Goal: Transaction & Acquisition: Purchase product/service

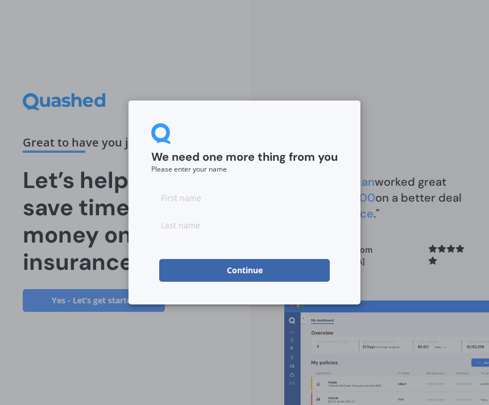
click at [202, 195] on input at bounding box center [244, 197] width 186 height 23
type input "[PERSON_NAME]"
click at [201, 223] on input at bounding box center [244, 225] width 186 height 23
type input "[PERSON_NAME]"
click at [245, 272] on button "Continue" at bounding box center [244, 270] width 170 height 23
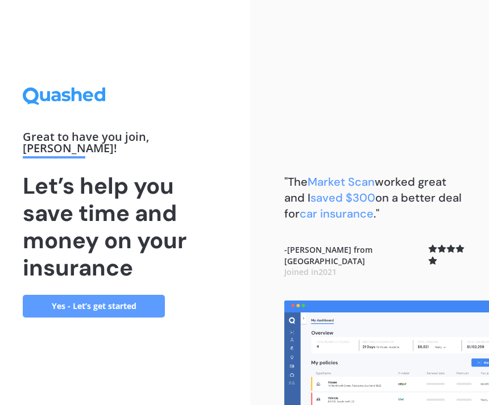
scroll to position [36, 0]
click at [115, 295] on link "Yes - Let’s get started" at bounding box center [94, 306] width 142 height 23
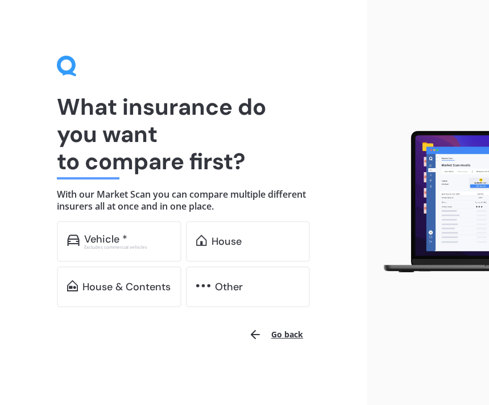
scroll to position [1, 0]
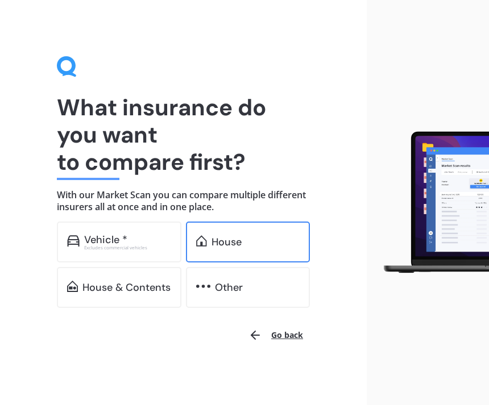
click at [235, 243] on div "House" at bounding box center [226, 241] width 30 height 11
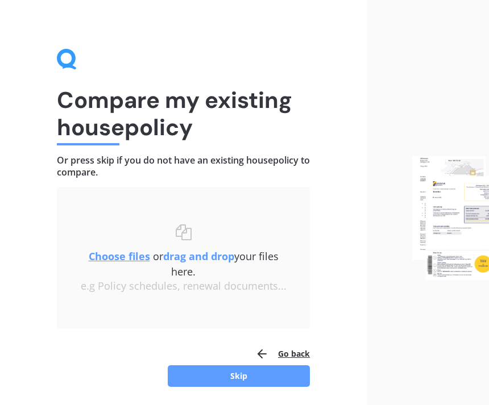
scroll to position [8, 0]
click at [237, 377] on button "Skip" at bounding box center [239, 376] width 142 height 22
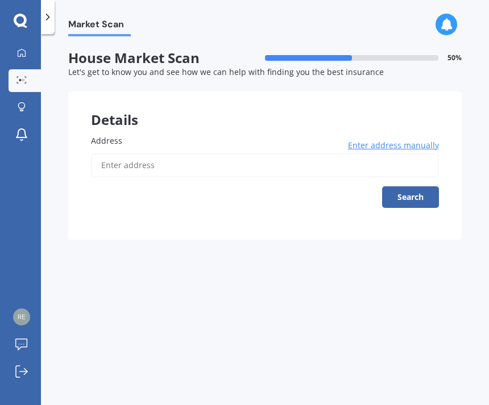
click at [111, 164] on input "Address" at bounding box center [265, 165] width 348 height 24
type input "[STREET_ADDRESS][PERSON_NAME]"
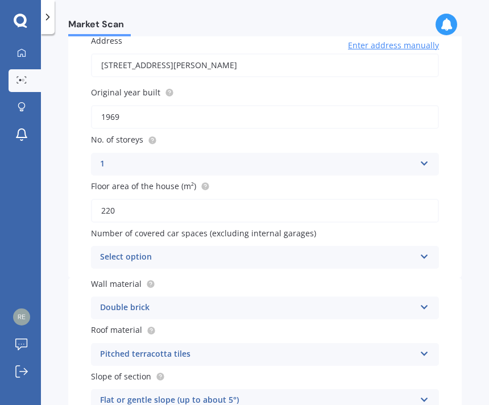
scroll to position [103, 0]
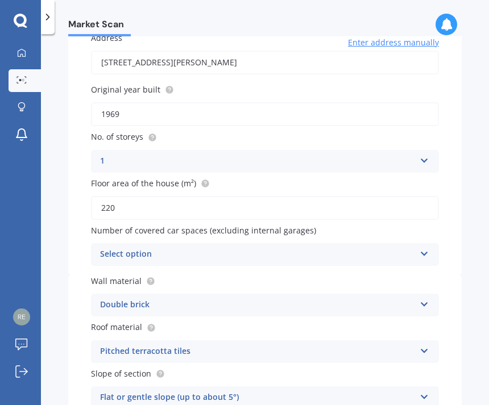
click at [420, 248] on icon at bounding box center [424, 252] width 10 height 8
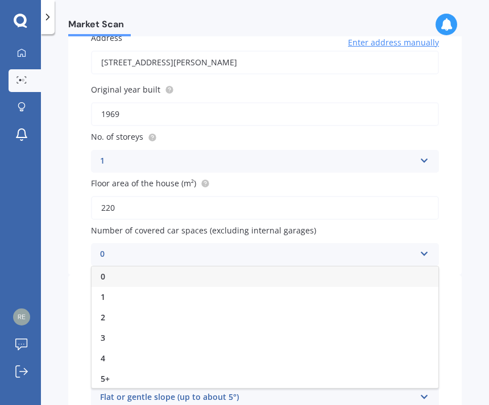
click at [398, 274] on div "0" at bounding box center [264, 276] width 347 height 20
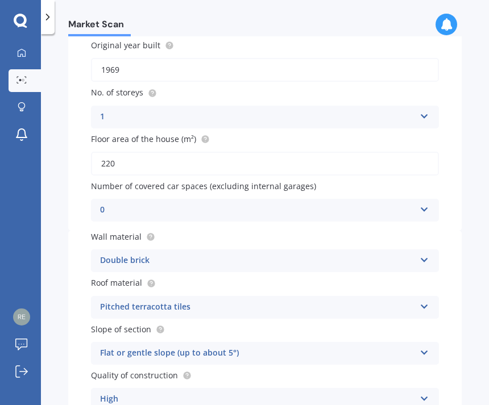
scroll to position [148, 0]
click at [421, 254] on icon at bounding box center [424, 257] width 10 height 8
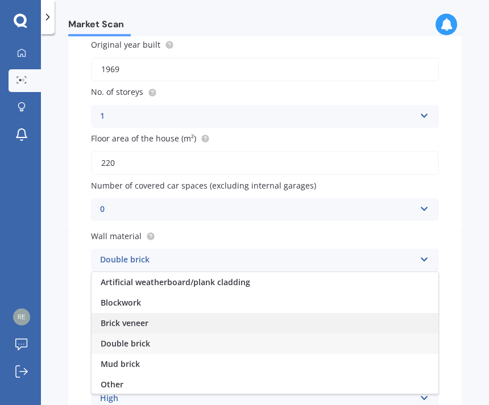
click at [141, 319] on span "Brick veneer" at bounding box center [125, 323] width 48 height 11
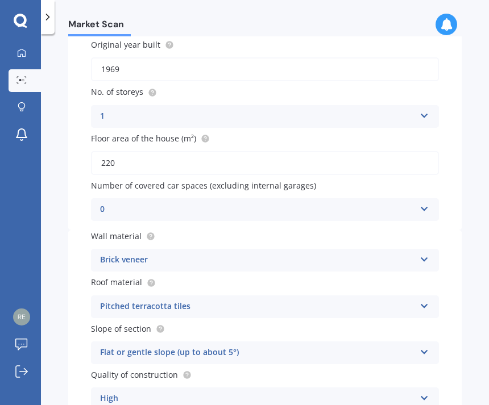
click at [425, 300] on icon at bounding box center [424, 304] width 10 height 8
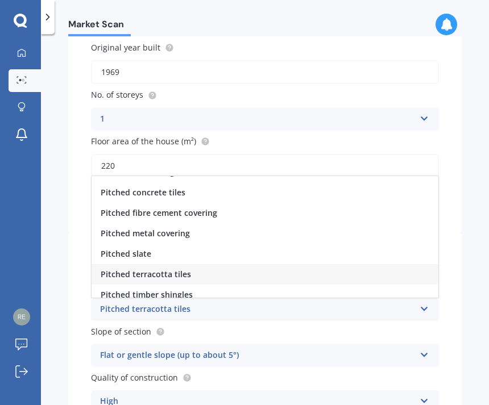
scroll to position [57, 0]
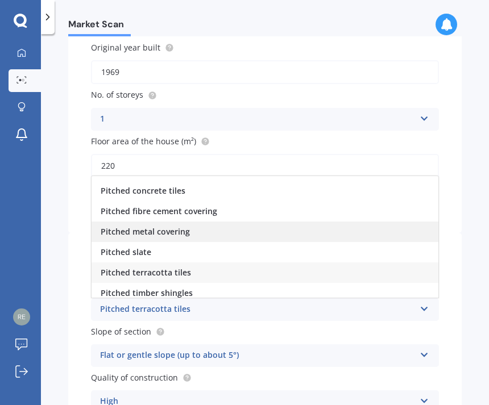
click at [189, 224] on div "Pitched metal covering" at bounding box center [264, 232] width 347 height 20
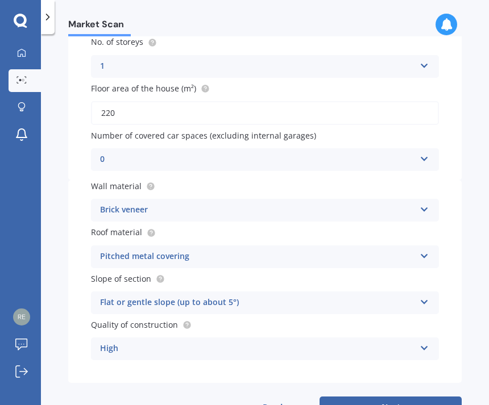
scroll to position [195, 0]
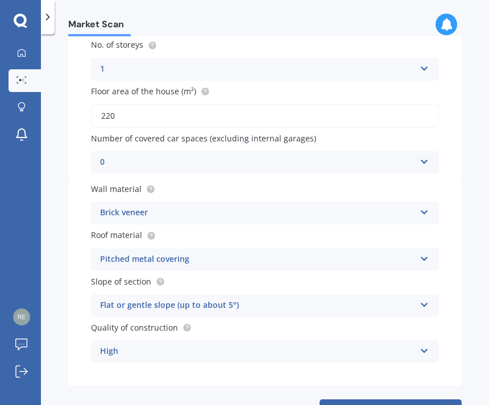
click at [427, 345] on icon at bounding box center [424, 349] width 10 height 8
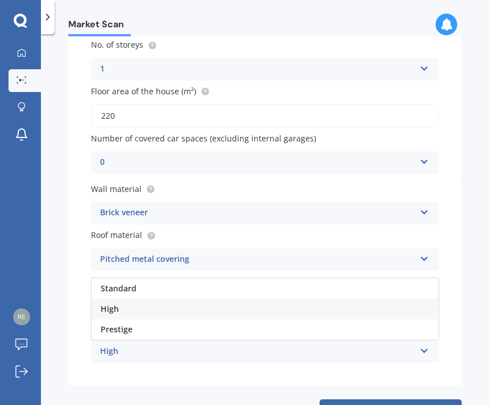
click at [417, 299] on div "High" at bounding box center [264, 309] width 347 height 20
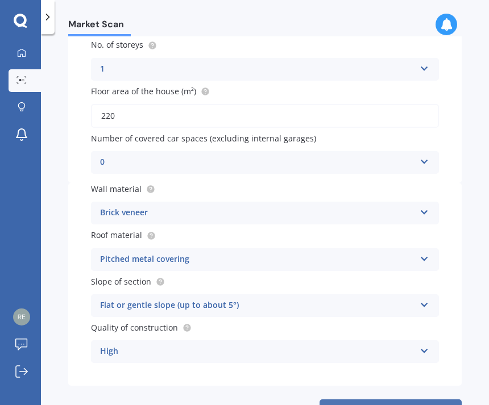
click at [397, 399] on button "Next" at bounding box center [390, 410] width 142 height 22
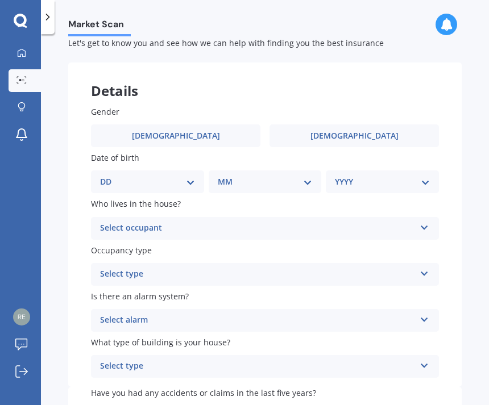
scroll to position [0, 0]
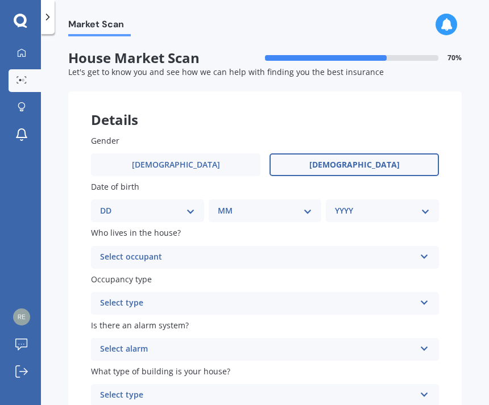
click at [372, 164] on label "[DEMOGRAPHIC_DATA]" at bounding box center [353, 164] width 169 height 23
click at [0, 0] on input "[DEMOGRAPHIC_DATA]" at bounding box center [0, 0] width 0 height 0
click at [190, 209] on select "DD 01 02 03 04 05 06 07 08 09 10 11 12 13 14 15 16 17 18 19 20 21 22 23 24 25 2…" at bounding box center [147, 211] width 95 height 12
select select "24"
click at [302, 207] on select "MM 01 02 03 04 05 06 07 08 09 10 11 12" at bounding box center [267, 211] width 90 height 12
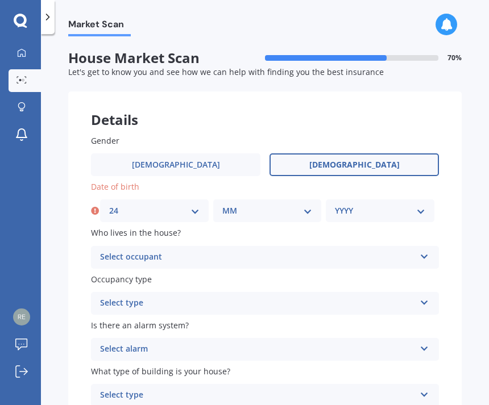
select select "07"
click at [420, 208] on select "YYYY 2009 2008 2007 2006 2005 2004 2003 2002 2001 2000 1999 1998 1997 1996 1995…" at bounding box center [380, 211] width 90 height 12
select select "1958"
click at [425, 253] on icon at bounding box center [424, 255] width 10 height 8
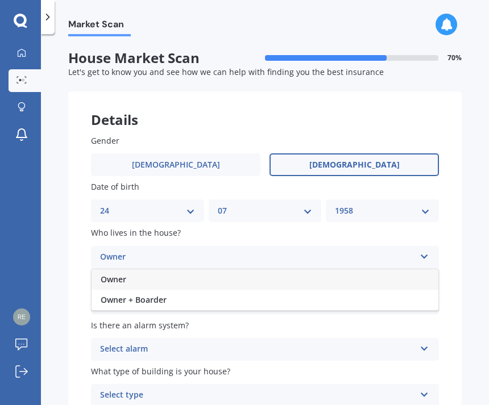
click at [458, 249] on div "Gender [DEMOGRAPHIC_DATA] [DEMOGRAPHIC_DATA] Date of birth DD 01 02 03 04 05 06…" at bounding box center [264, 264] width 393 height 304
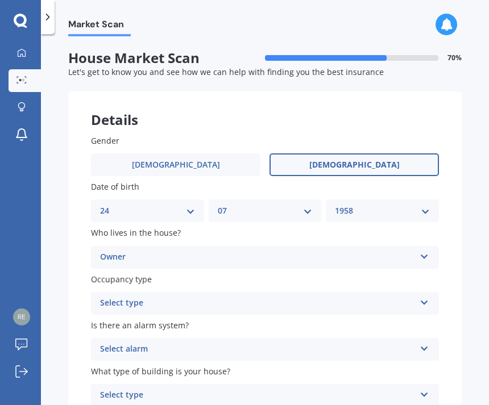
click at [427, 298] on icon at bounding box center [424, 301] width 10 height 8
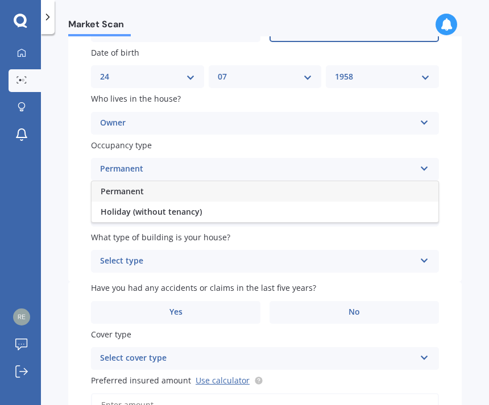
scroll to position [135, 0]
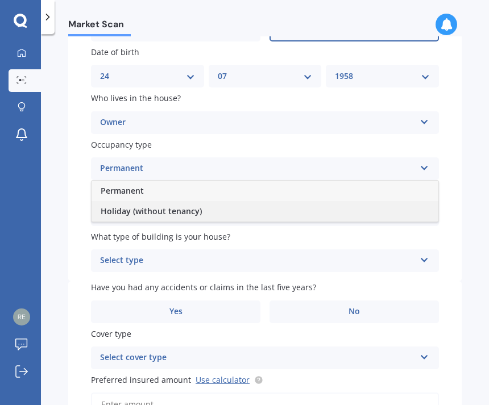
click at [348, 209] on div "Holiday (without tenancy)" at bounding box center [264, 211] width 347 height 20
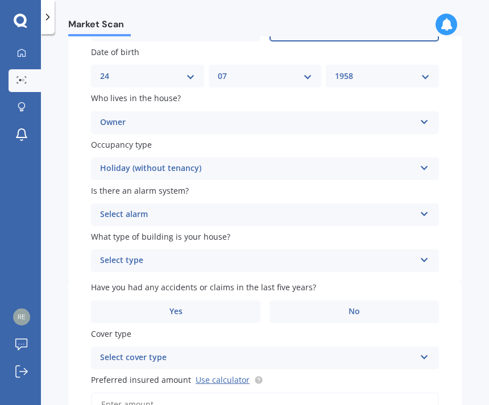
click at [425, 210] on icon at bounding box center [424, 212] width 10 height 8
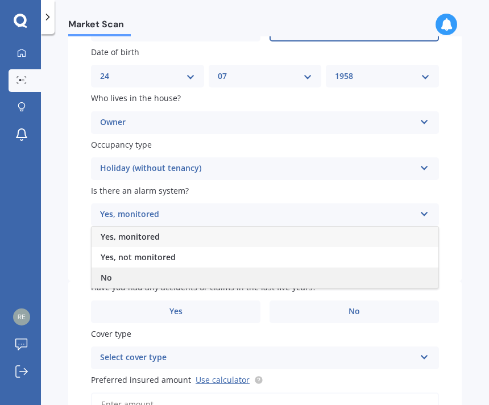
click at [415, 272] on div "No" at bounding box center [264, 278] width 347 height 20
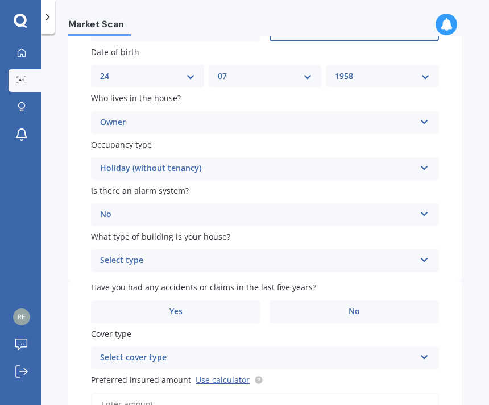
click at [428, 254] on icon at bounding box center [424, 258] width 10 height 8
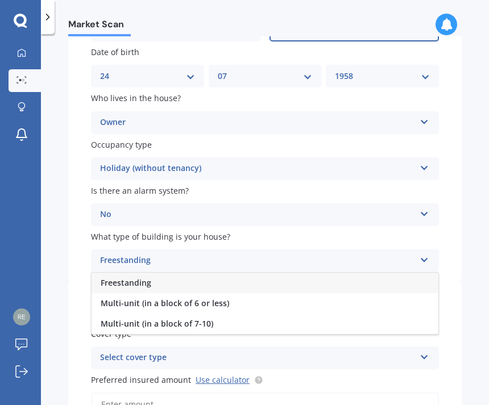
click at [421, 277] on div "Freestanding" at bounding box center [264, 283] width 347 height 20
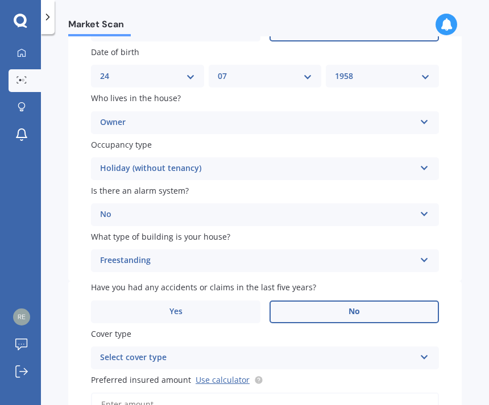
click at [353, 307] on span "No" at bounding box center [353, 312] width 11 height 10
click at [0, 0] on input "No" at bounding box center [0, 0] width 0 height 0
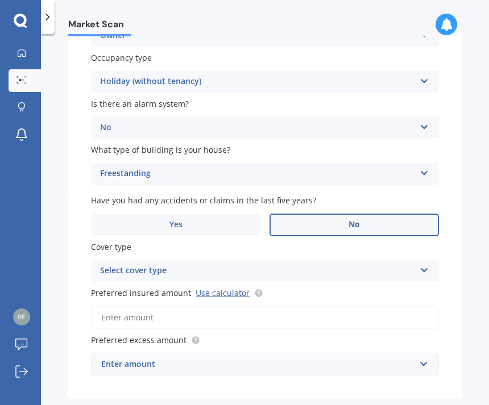
scroll to position [222, 0]
click at [422, 264] on icon at bounding box center [424, 268] width 10 height 8
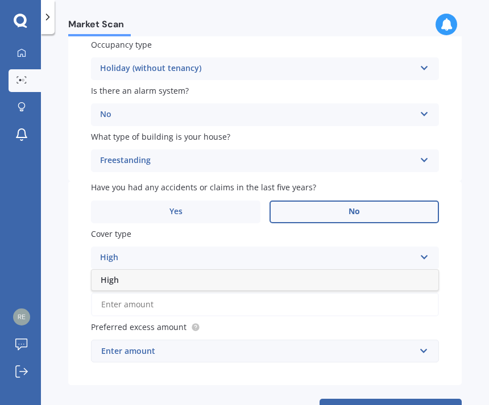
scroll to position [233, 0]
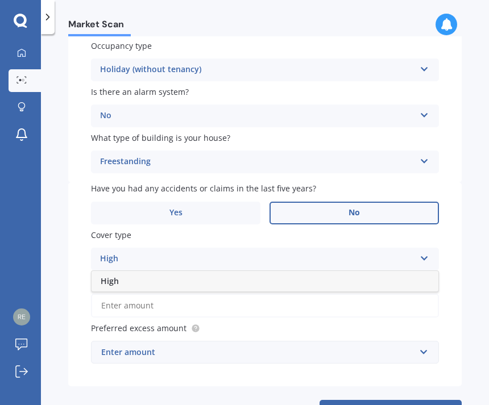
click at [424, 252] on icon at bounding box center [424, 256] width 10 height 8
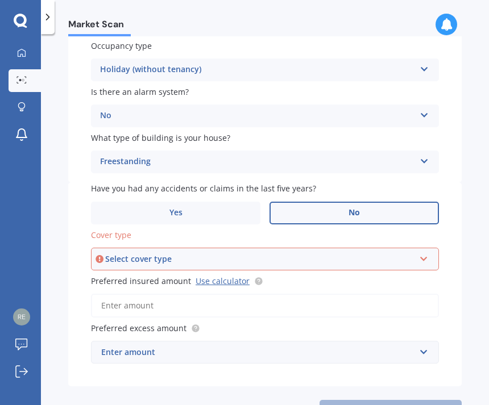
click at [425, 253] on icon at bounding box center [424, 257] width 10 height 8
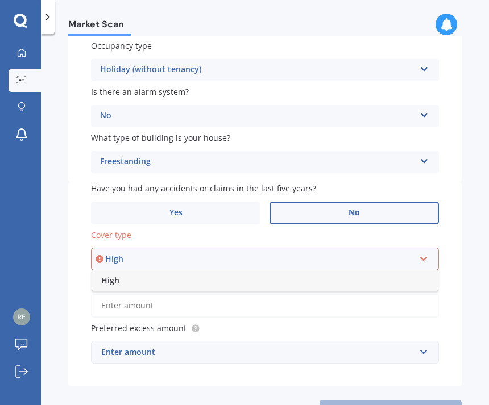
click at [464, 245] on div "Market Scan House Market Scan 70 % Let's get to know you and see how we can hel…" at bounding box center [265, 221] width 448 height 371
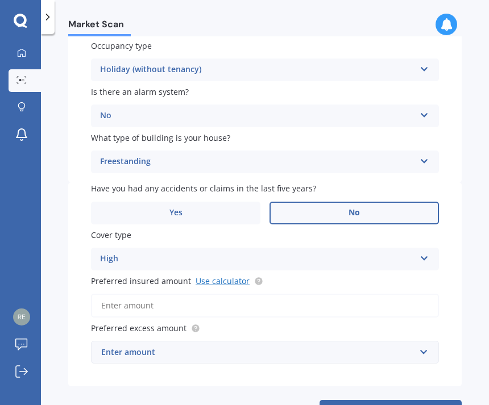
click at [219, 276] on link "Use calculator" at bounding box center [222, 281] width 54 height 11
click at [247, 294] on input "Preferred insured amount Use calculator" at bounding box center [265, 306] width 348 height 24
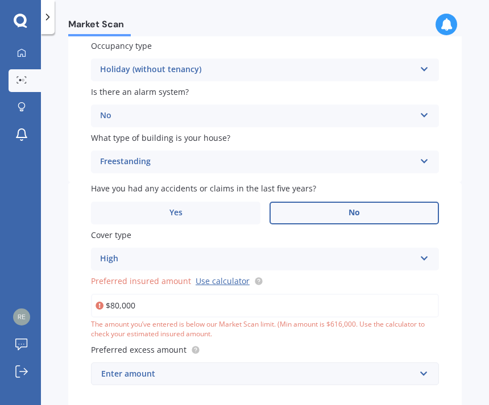
type input "$800,000"
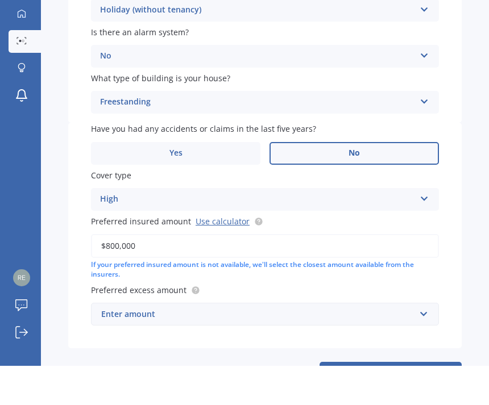
scroll to position [36, 0]
click at [422, 343] on input "text" at bounding box center [260, 354] width 337 height 22
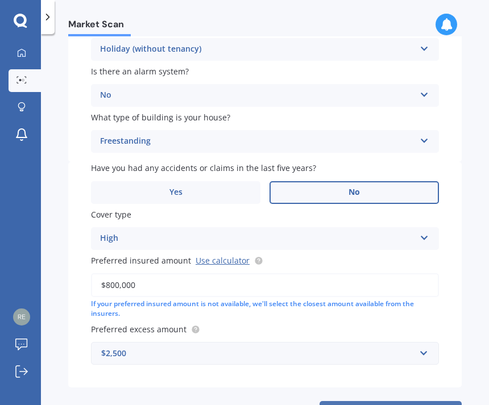
click at [393, 401] on button "Next" at bounding box center [390, 412] width 142 height 22
select select "24"
select select "07"
select select "1958"
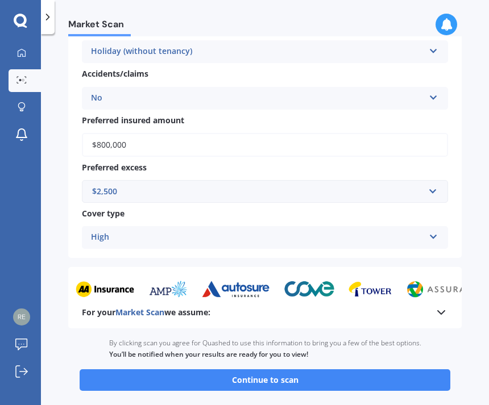
scroll to position [749, 0]
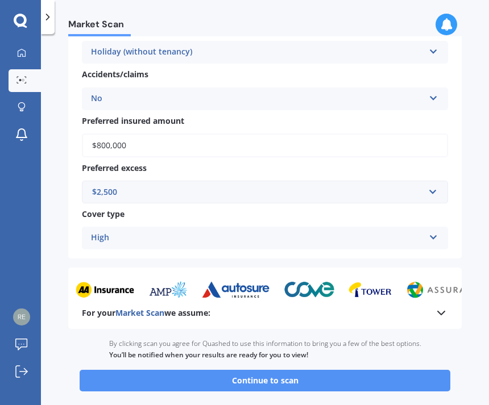
click at [344, 370] on button "Continue to scan" at bounding box center [265, 381] width 370 height 22
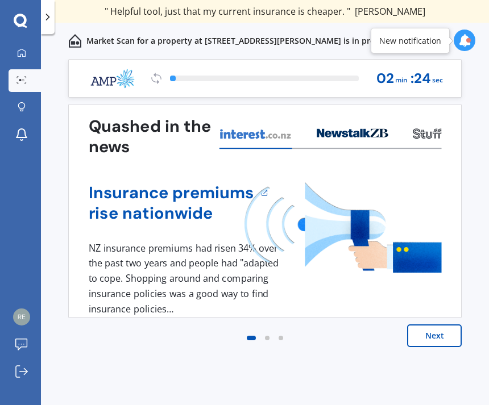
scroll to position [36, 0]
click at [436, 324] on button "Next" at bounding box center [434, 335] width 55 height 23
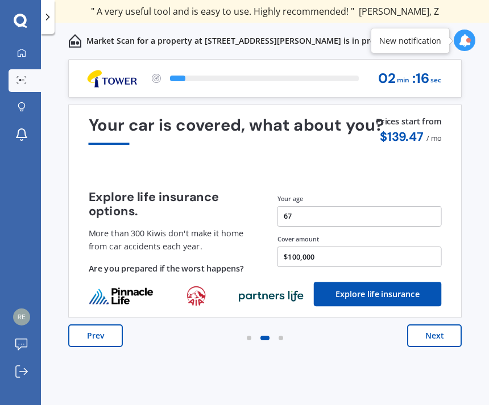
click at [437, 324] on button "Next" at bounding box center [434, 335] width 55 height 23
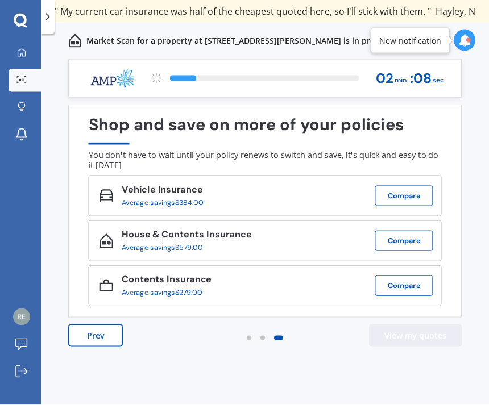
scroll to position [0, 0]
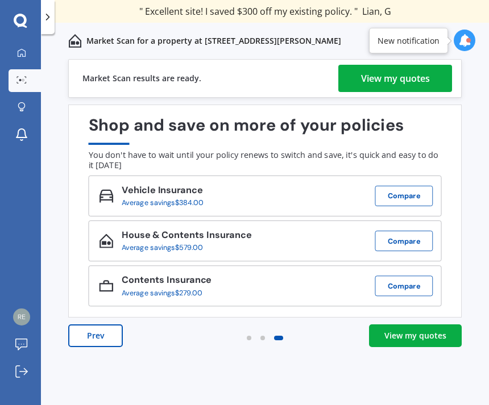
click at [405, 80] on div "View my quotes" at bounding box center [395, 78] width 69 height 27
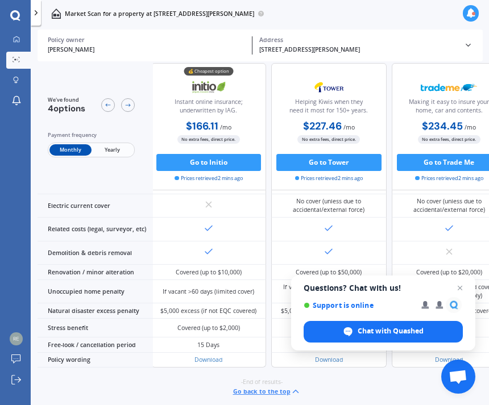
scroll to position [619, 2]
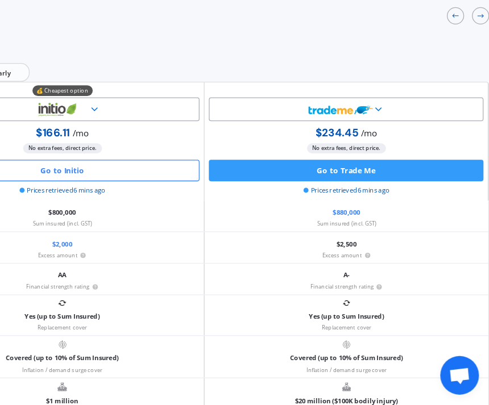
click at [66, 211] on button "Go to Initio" at bounding box center [150, 219] width 218 height 17
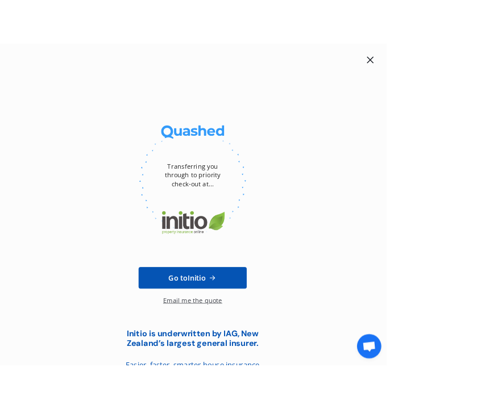
scroll to position [9, 128]
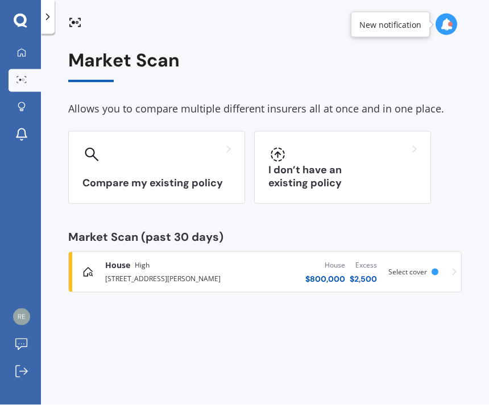
scroll to position [36, 0]
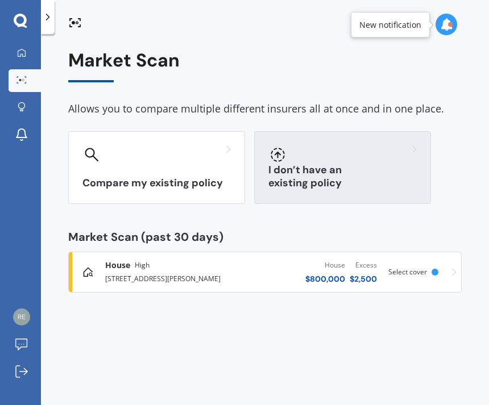
click at [392, 131] on div "I don’t have an existing policy" at bounding box center [342, 167] width 177 height 73
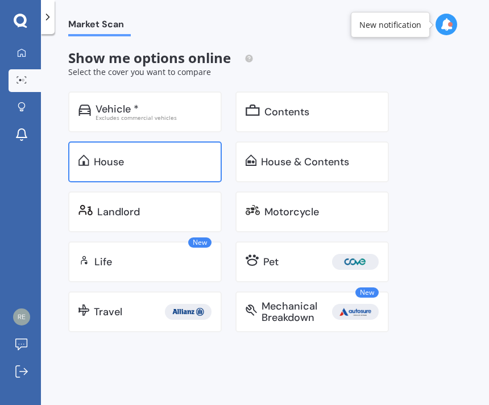
click at [186, 158] on div "House" at bounding box center [153, 161] width 118 height 11
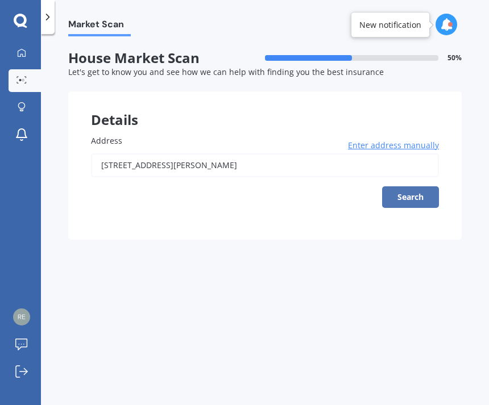
click at [411, 194] on button "Search" at bounding box center [410, 197] width 57 height 22
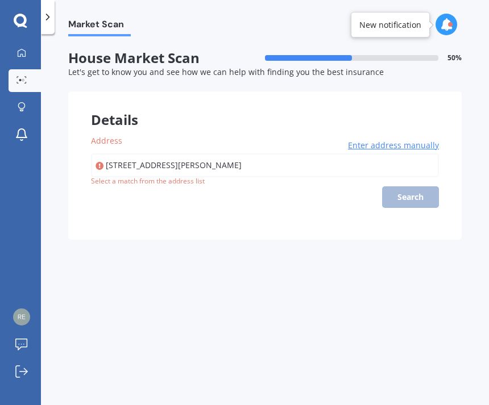
type input "[STREET_ADDRESS][PERSON_NAME]"
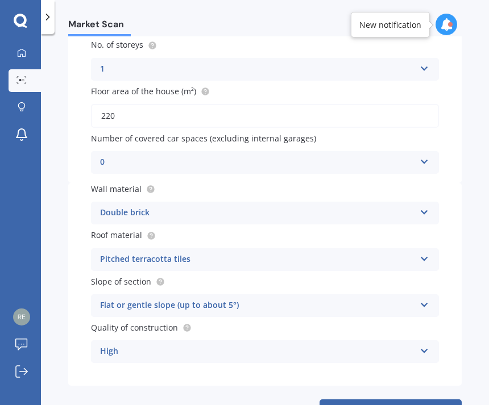
scroll to position [195, 0]
click at [425, 206] on icon at bounding box center [424, 210] width 10 height 8
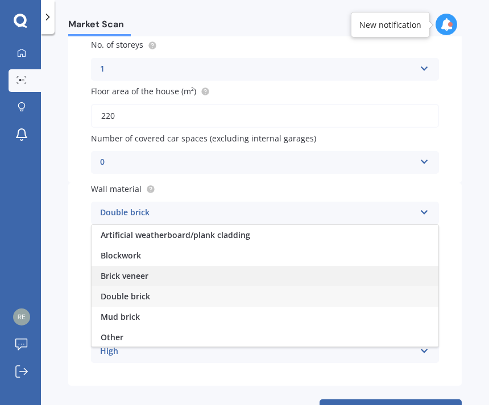
click at [328, 273] on div "Brick veneer" at bounding box center [264, 276] width 347 height 20
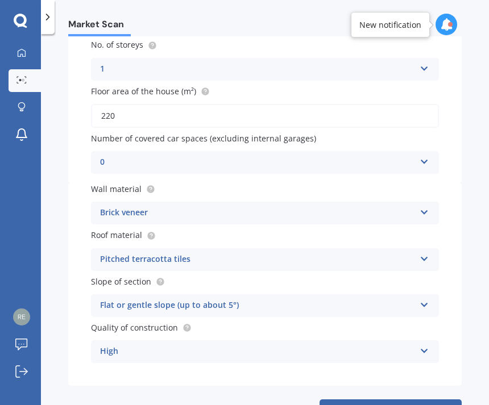
click at [424, 253] on icon at bounding box center [424, 257] width 10 height 8
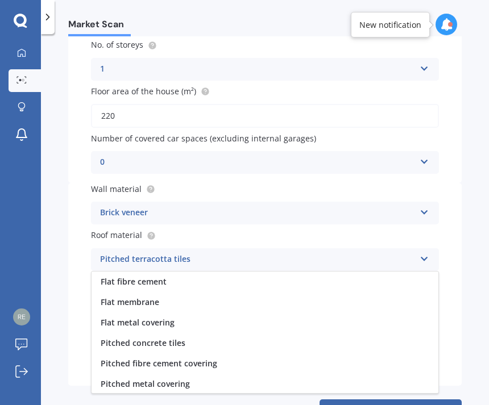
scroll to position [42, 0]
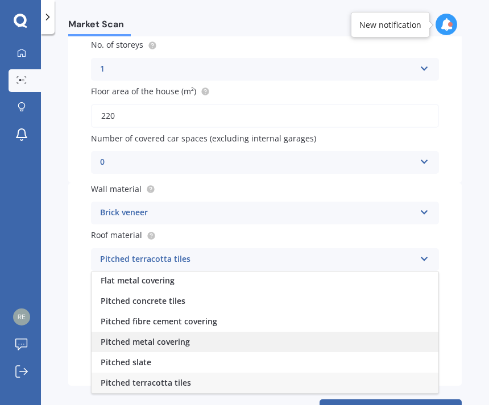
click at [280, 339] on div "Pitched metal covering" at bounding box center [264, 342] width 347 height 20
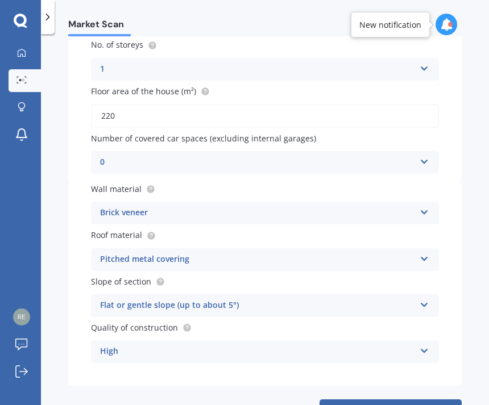
scroll to position [36, 0]
click at [390, 399] on button "Next" at bounding box center [390, 410] width 142 height 22
select select "24"
select select "07"
select select "1958"
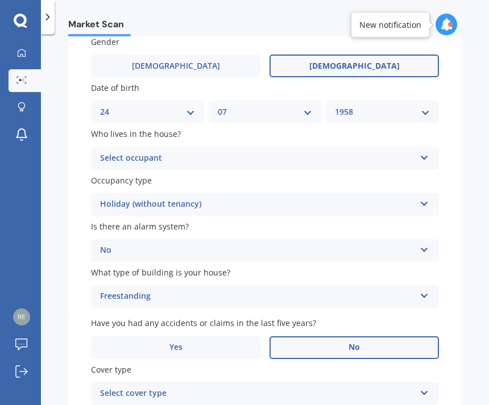
scroll to position [99, 0]
click at [420, 152] on icon at bounding box center [424, 156] width 10 height 8
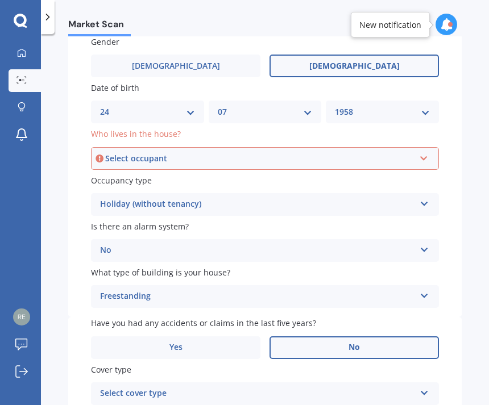
click at [424, 152] on icon at bounding box center [424, 156] width 10 height 8
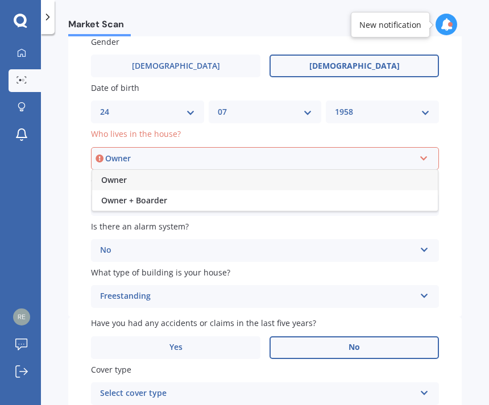
click at [401, 170] on div "Owner" at bounding box center [264, 180] width 345 height 20
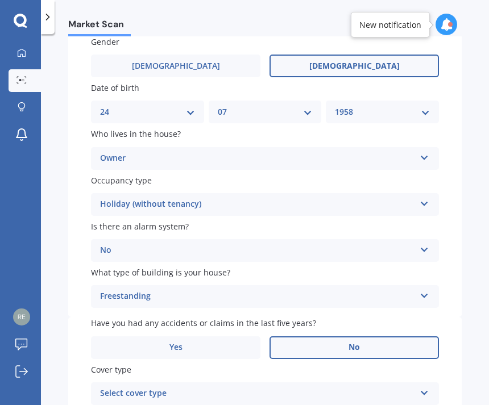
click at [422, 198] on icon at bounding box center [424, 202] width 10 height 8
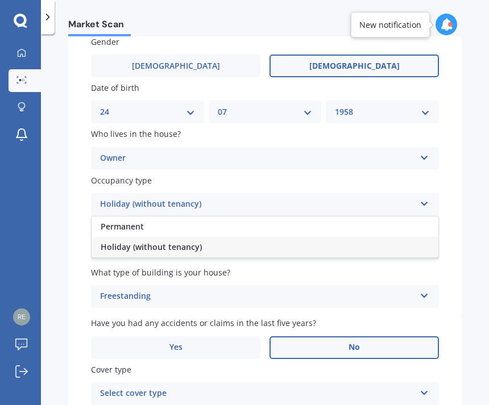
click at [420, 198] on icon at bounding box center [424, 202] width 10 height 8
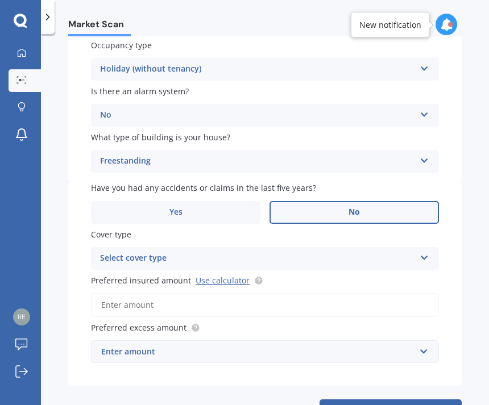
scroll to position [233, 0]
click at [424, 252] on icon at bounding box center [424, 256] width 10 height 8
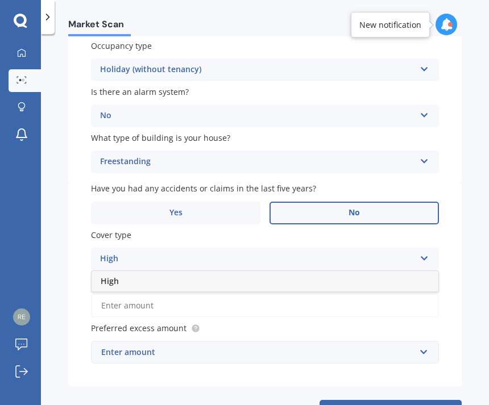
click at [422, 271] on div "High" at bounding box center [264, 281] width 347 height 20
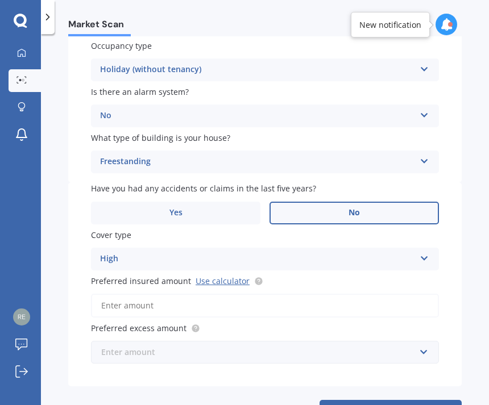
click at [425, 341] on input "text" at bounding box center [260, 352] width 337 height 22
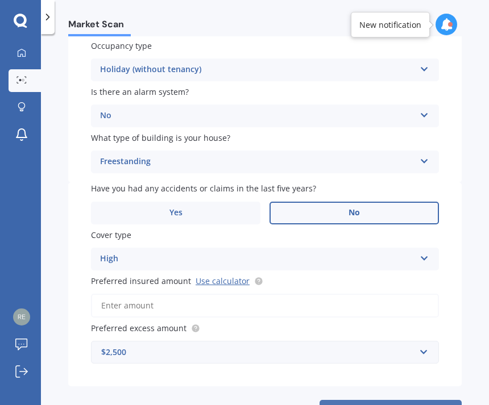
click at [393, 400] on button "Next" at bounding box center [390, 411] width 142 height 22
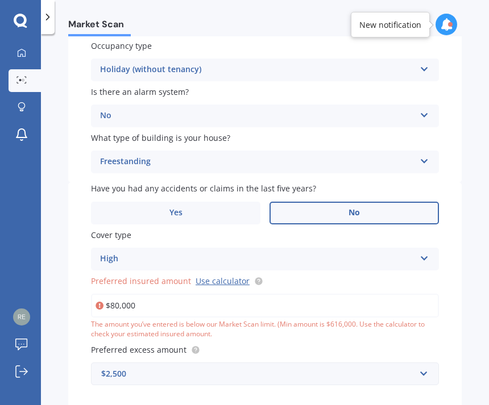
type input "$800,000"
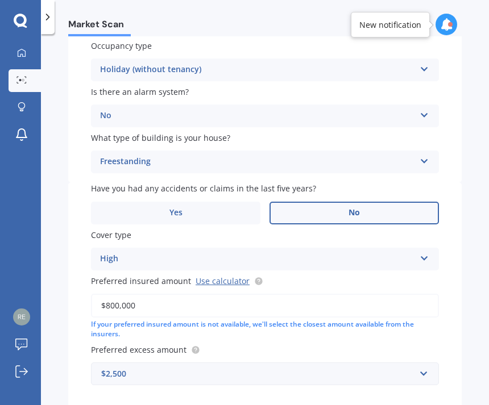
select select "24"
select select "07"
select select "1958"
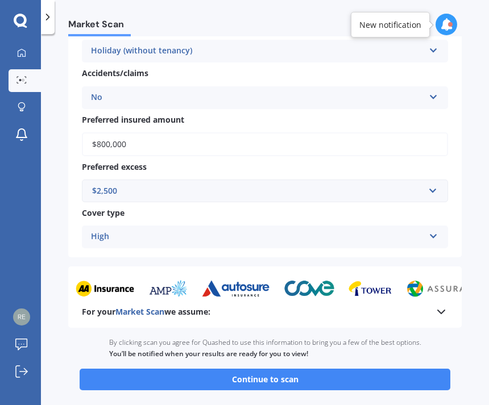
scroll to position [749, 0]
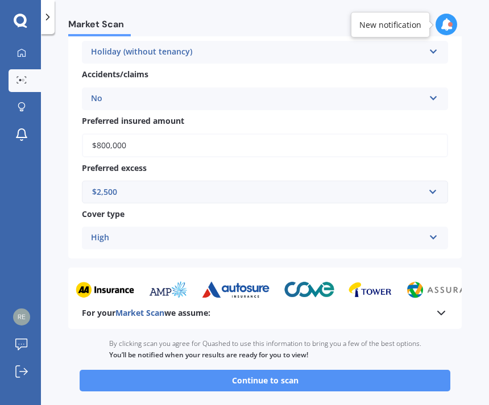
click at [346, 370] on button "Continue to scan" at bounding box center [265, 381] width 370 height 22
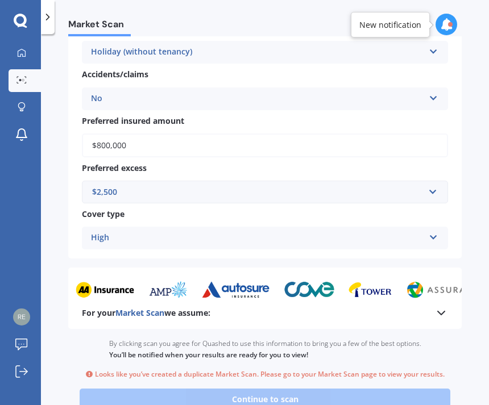
select select "24"
select select "07"
select select "1958"
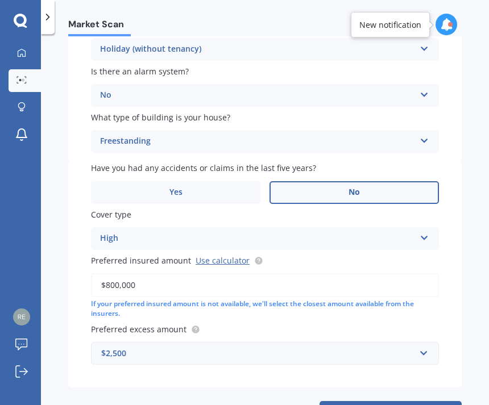
scroll to position [36, 0]
click at [390, 401] on button "Next" at bounding box center [390, 412] width 142 height 22
select select "24"
select select "07"
select select "1958"
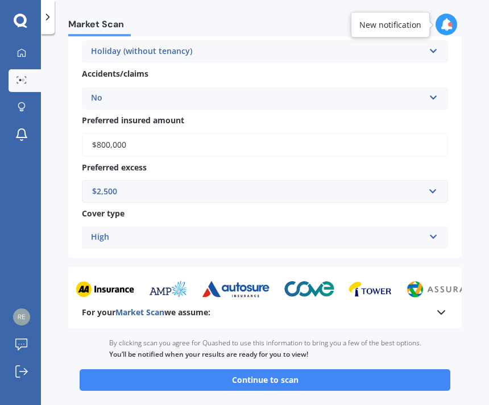
scroll to position [749, 0]
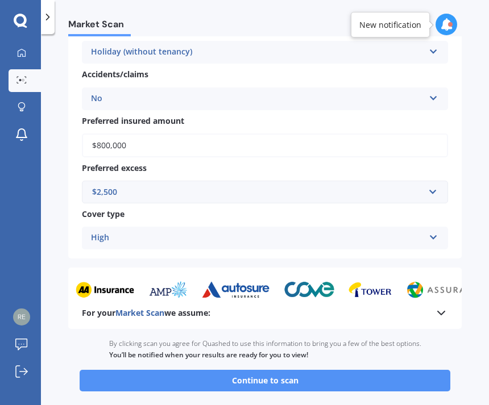
click at [294, 370] on button "Continue to scan" at bounding box center [265, 381] width 370 height 22
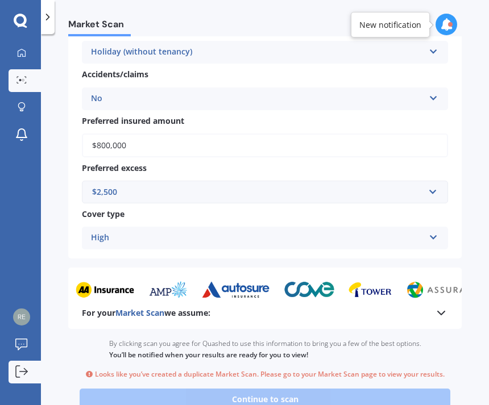
click at [24, 370] on icon at bounding box center [21, 371] width 12 height 12
